Goal: Task Accomplishment & Management: Complete application form

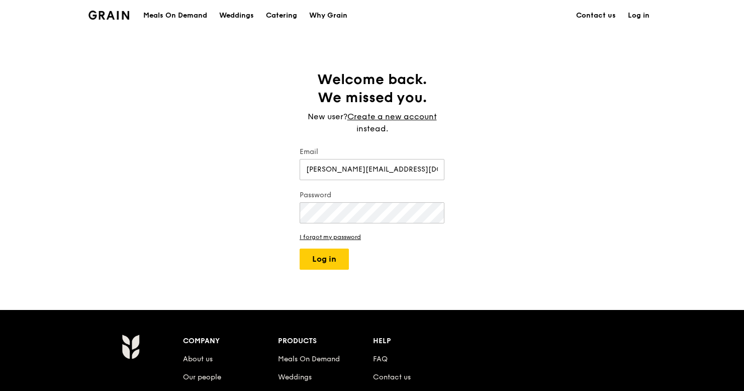
type input "[PERSON_NAME][EMAIL_ADDRESS][DOMAIN_NAME]"
click at [327, 261] on button "Log in" at bounding box center [324, 258] width 49 height 21
select select "100"
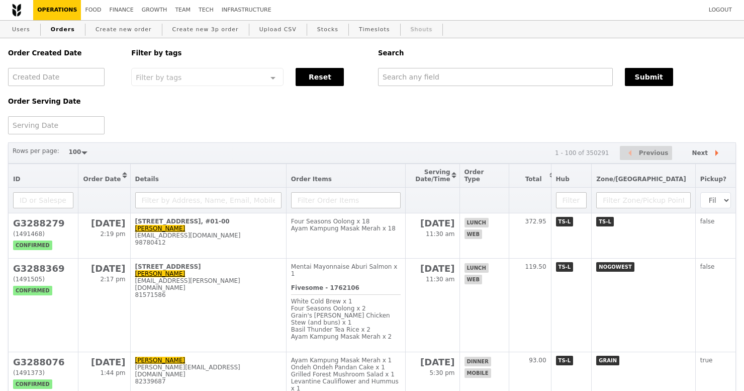
click at [411, 27] on link "Shouts" at bounding box center [422, 30] width 30 height 18
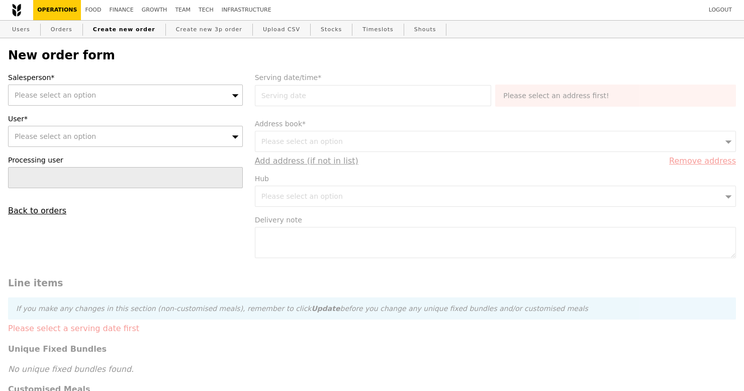
click at [172, 96] on div "Please select an option" at bounding box center [125, 94] width 235 height 21
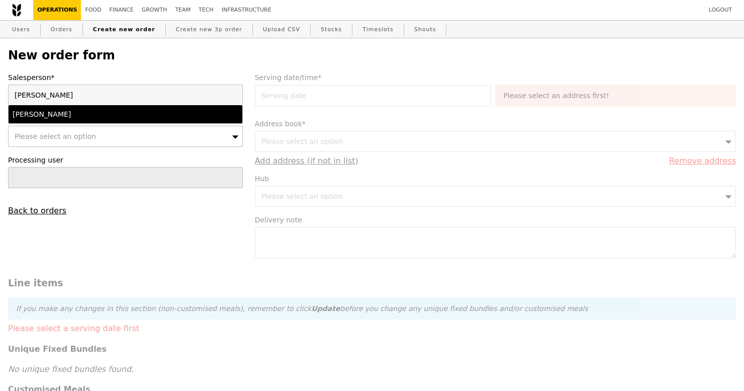
type input "ted"
click at [173, 118] on div "Ted Chan" at bounding box center [97, 114] width 169 height 10
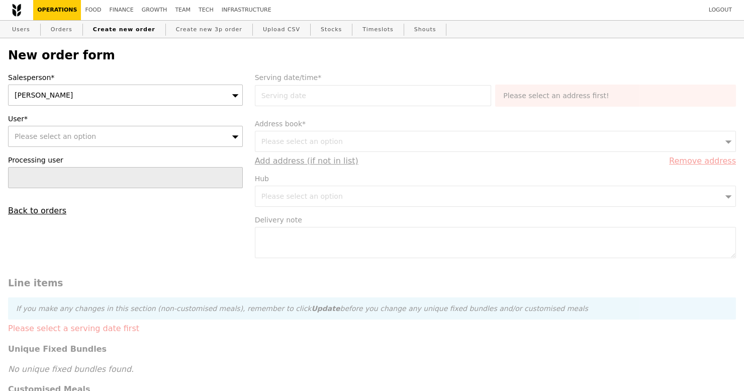
click at [197, 143] on div "Please select an option" at bounding box center [125, 136] width 235 height 21
click at [173, 112] on div "Salesperson* Ted Chan User* Please select an option Please enter 3 or more char…" at bounding box center [125, 143] width 247 height 143
click at [206, 136] on div "Please select an option" at bounding box center [125, 136] width 235 height 21
type input "eugene"
type input "Confirm"
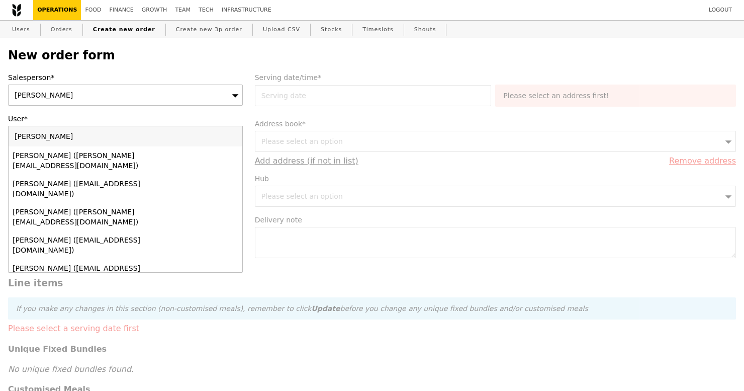
type input "eugene@"
type input "Confirm"
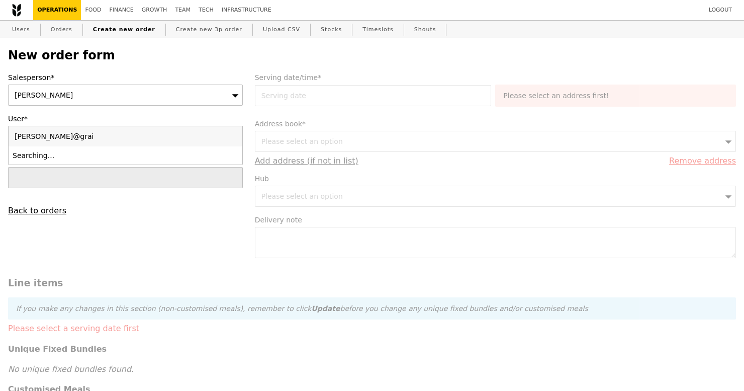
type input "eugene@grain"
type input "Confirm"
type input "eugene@grain.com.sg"
type input "Confirm"
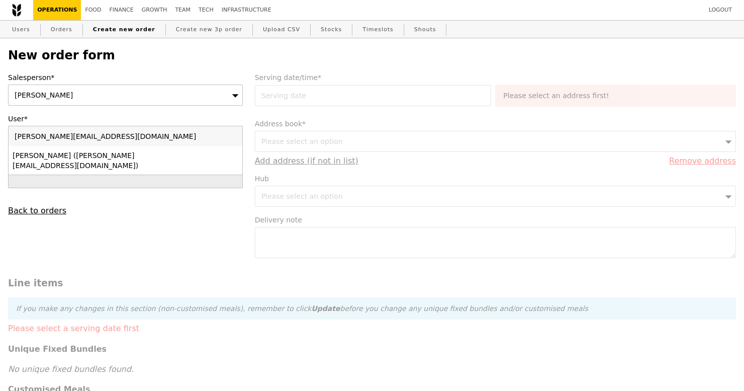
type input "eugene@grain.com.sg"
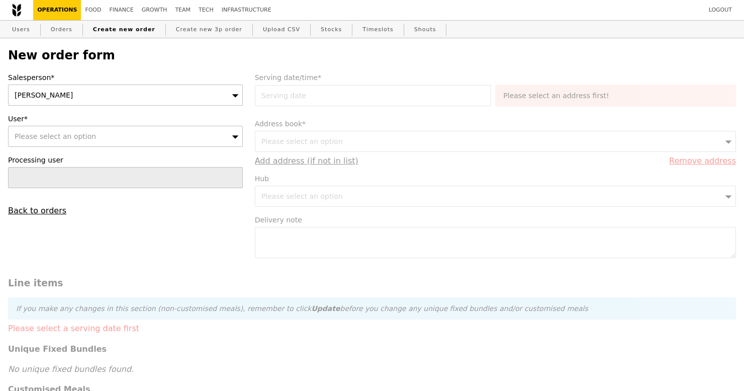
click at [229, 135] on div "Please select an option" at bounding box center [125, 136] width 235 height 21
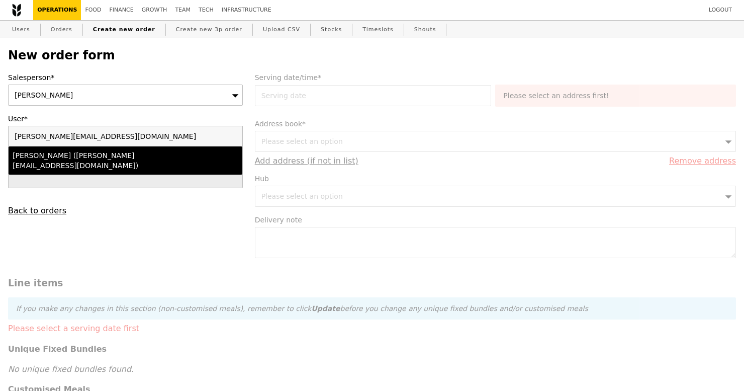
click at [125, 159] on div "Eugene (eugene@grain.com.sg)" at bounding box center [97, 160] width 169 height 20
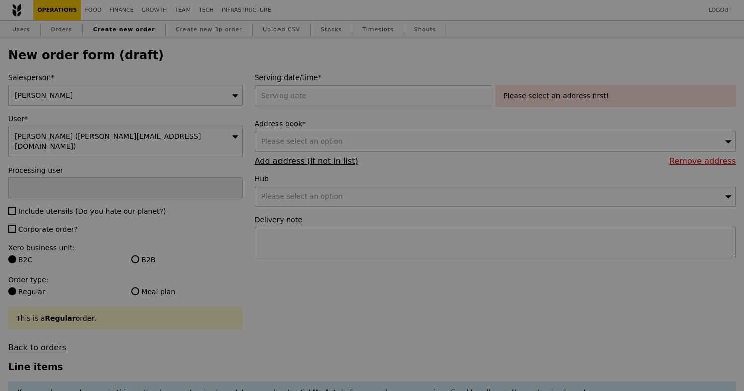
type input "Confirm"
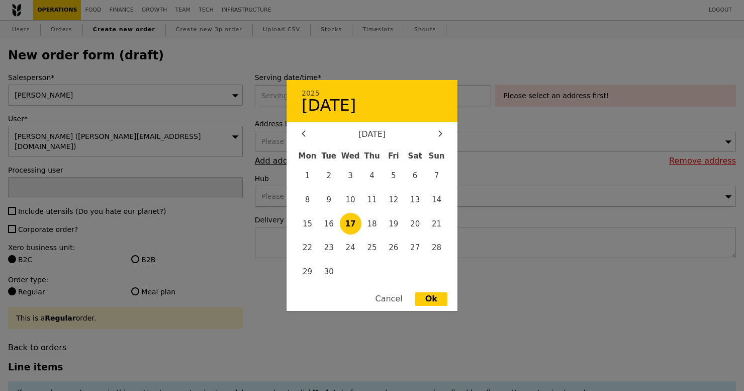
click at [392, 99] on div "2025 17 September September 2025 Mon Tue Wed Thu Fri Sat Sun 1 2 3 4 5 6 7 8 9 …" at bounding box center [375, 95] width 241 height 21
click at [415, 248] on span "27" at bounding box center [415, 248] width 22 height 22
type input "27 Sep 2025"
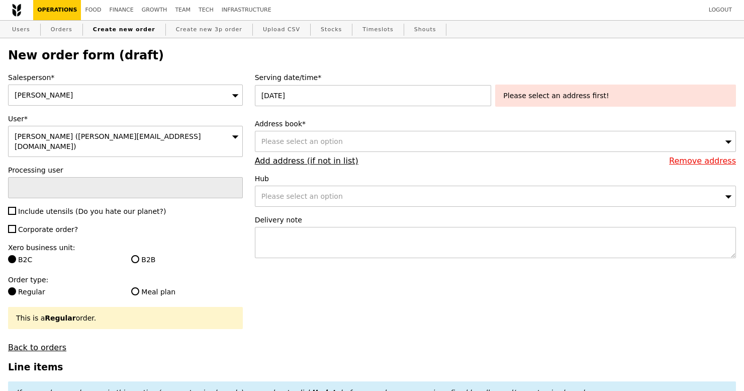
click at [545, 100] on div "Please select an address first!" at bounding box center [615, 95] width 225 height 10
click at [460, 146] on div "Please select an option" at bounding box center [495, 141] width 481 height 21
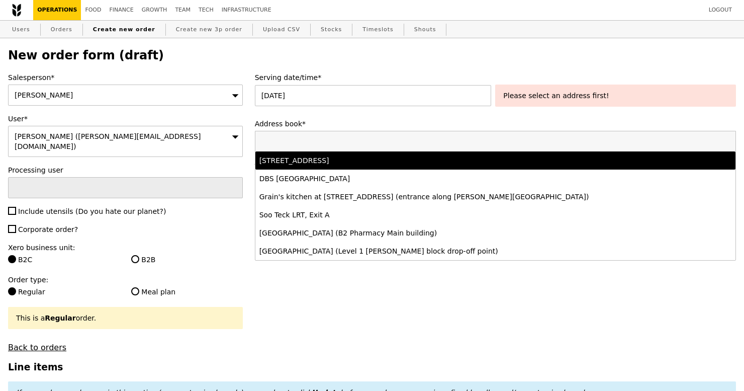
click at [454, 159] on div "5 Burn Road, #-, Singapore 369972" at bounding box center [436, 160] width 354 height 10
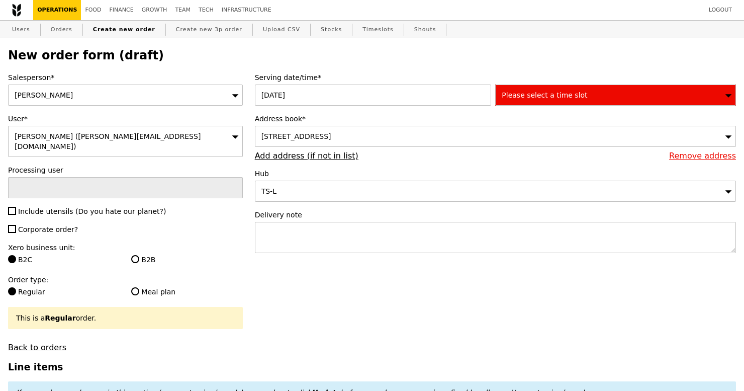
click at [728, 97] on icon at bounding box center [728, 95] width 7 height 8
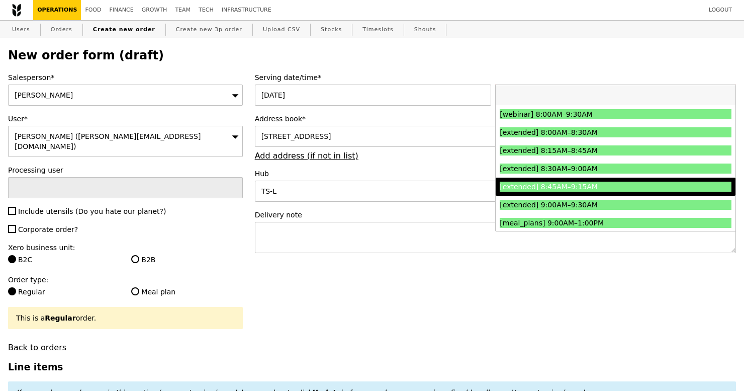
click at [680, 195] on li "[extended] 8:45AM–9:15AM" at bounding box center [616, 186] width 240 height 18
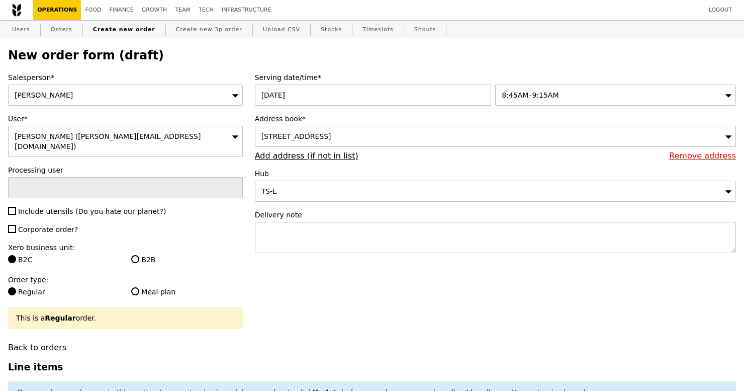
type input "Confirm"
click at [12, 207] on input "Include utensils (Do you hate our planet?)" at bounding box center [12, 211] width 8 height 8
checkbox input "true"
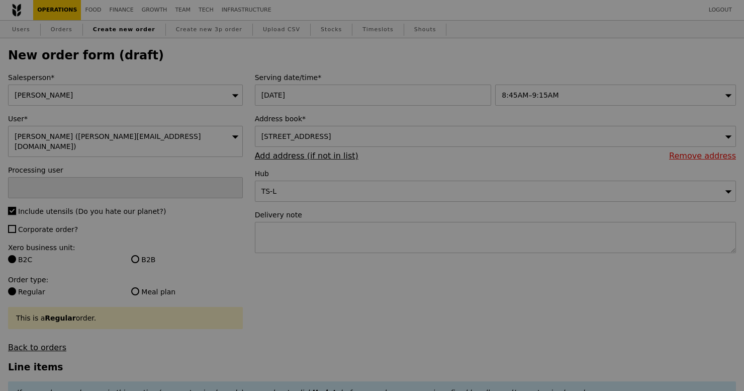
type input "Confirm"
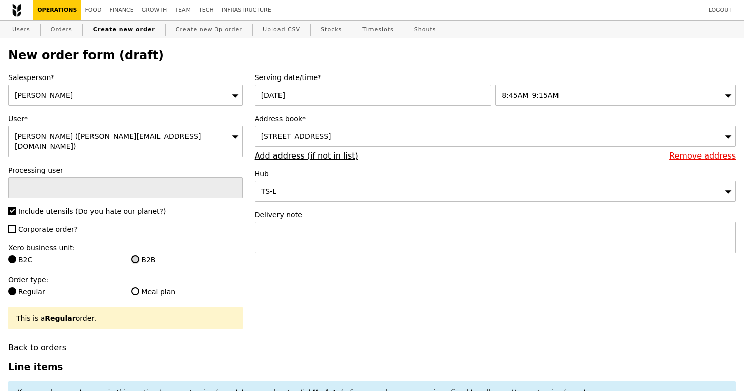
click at [138, 255] on input "B2B" at bounding box center [135, 259] width 8 height 8
radio input "true"
type input "Loading..."
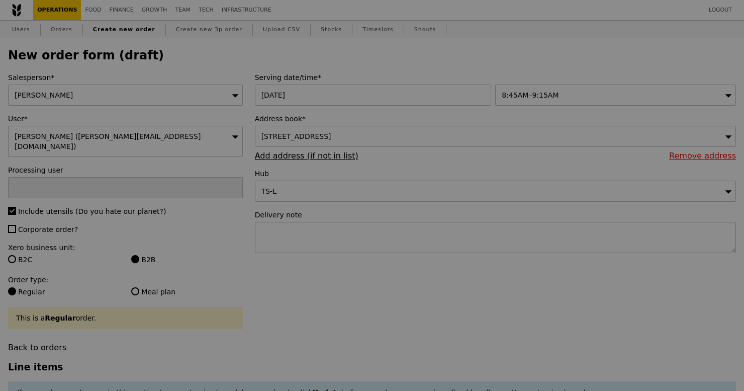
type input "9.08"
type input "9.90"
type input "Confirm"
